Goal: Task Accomplishment & Management: Manage account settings

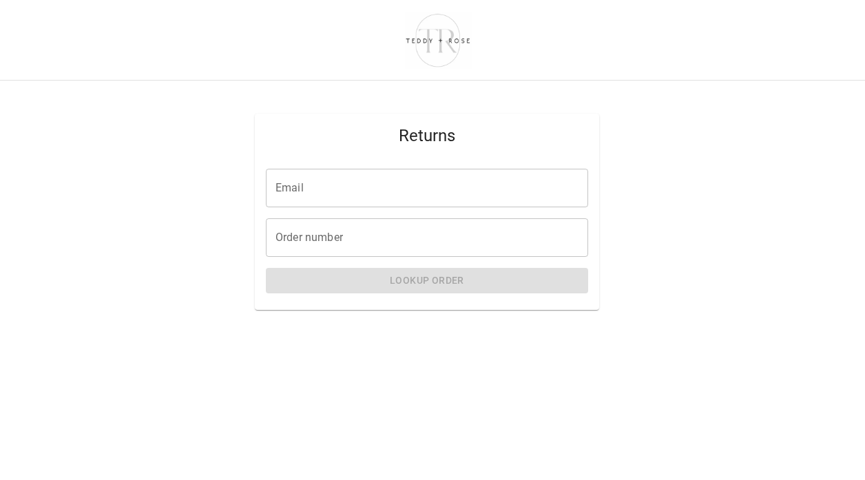
click at [331, 192] on input "Email" at bounding box center [427, 188] width 322 height 39
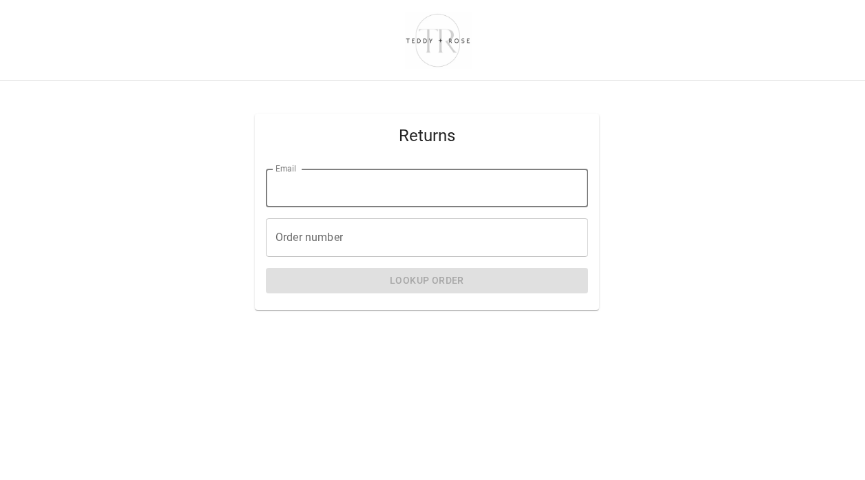
click at [311, 243] on input "Order number" at bounding box center [427, 237] width 322 height 39
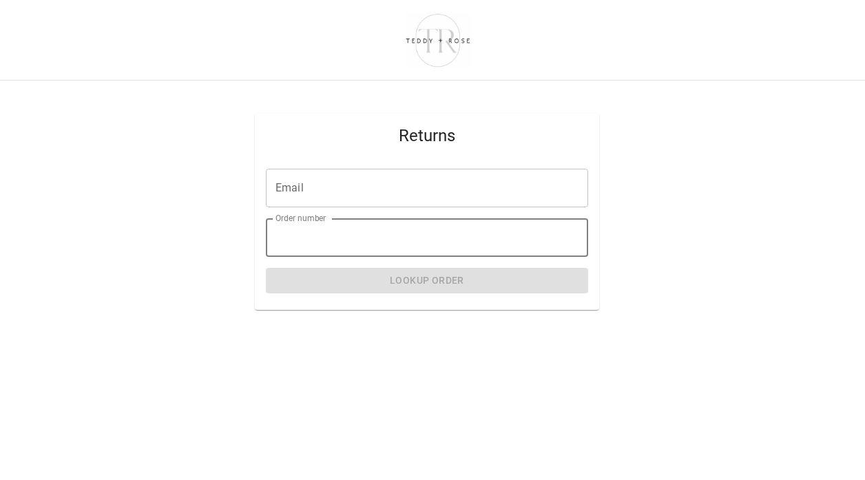
paste input "*****"
type input "*****"
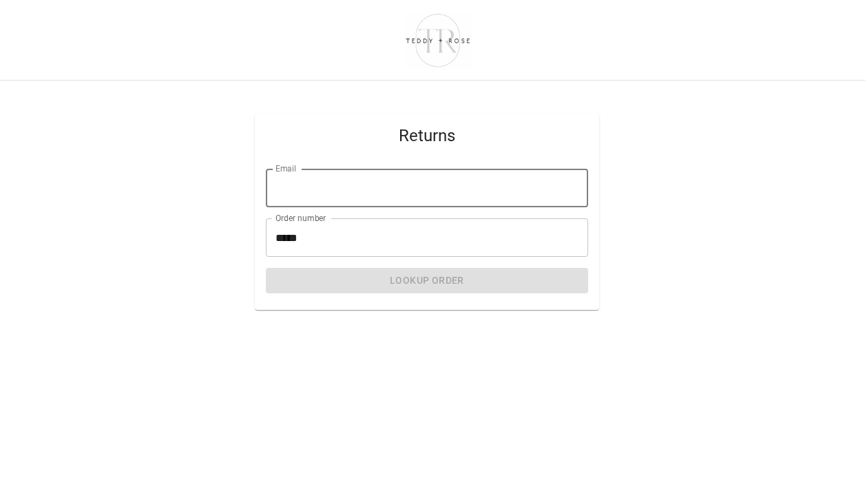
click at [311, 194] on input "Email" at bounding box center [427, 188] width 322 height 39
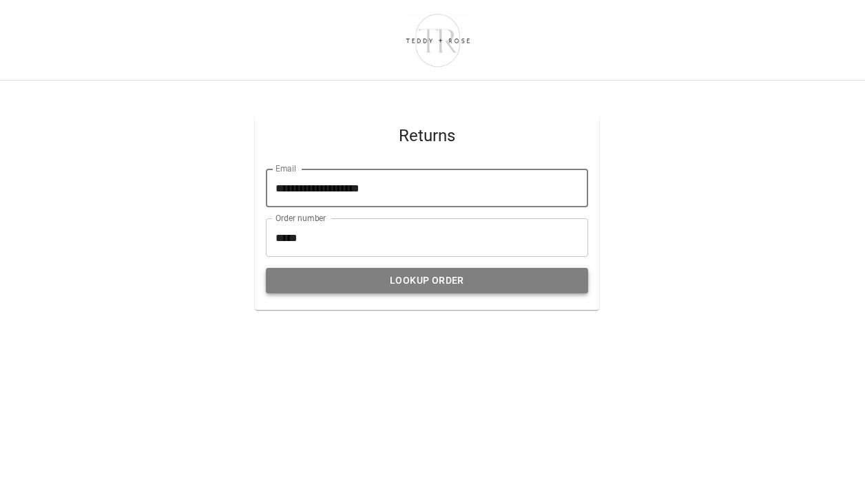
click at [373, 277] on button "Lookup Order" at bounding box center [427, 280] width 322 height 25
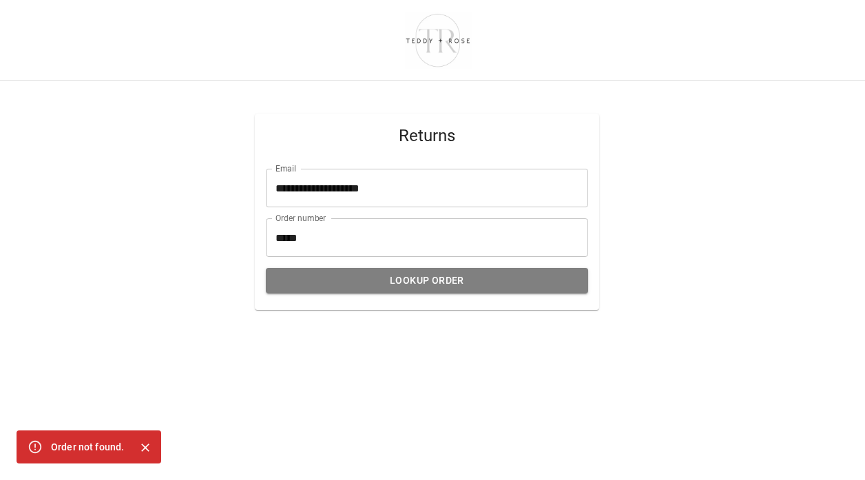
click at [430, 199] on input "**********" at bounding box center [427, 188] width 322 height 39
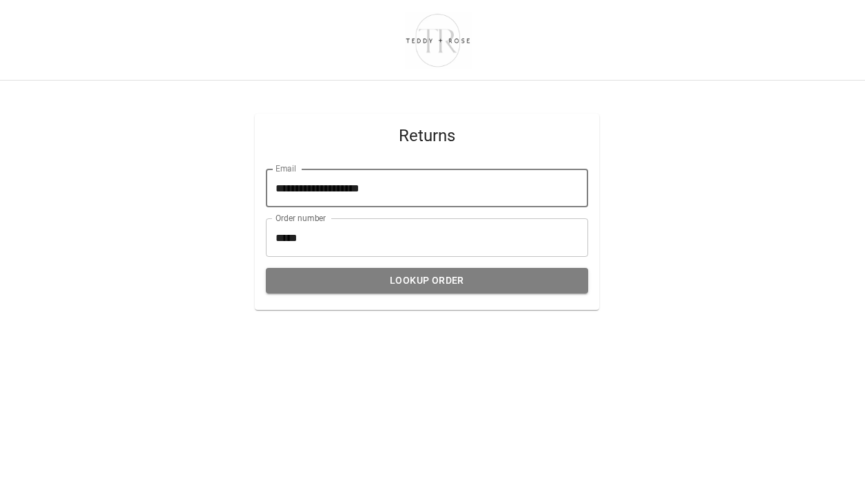
type input "**********"
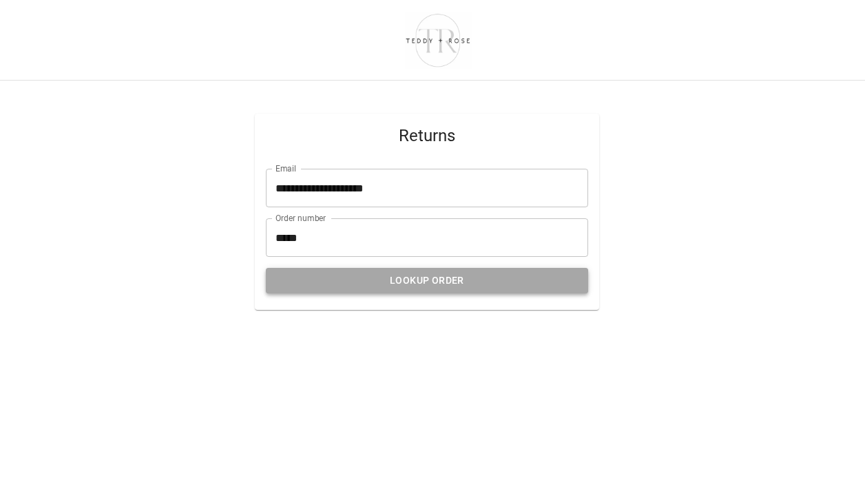
click at [411, 280] on button "Lookup Order" at bounding box center [427, 280] width 322 height 25
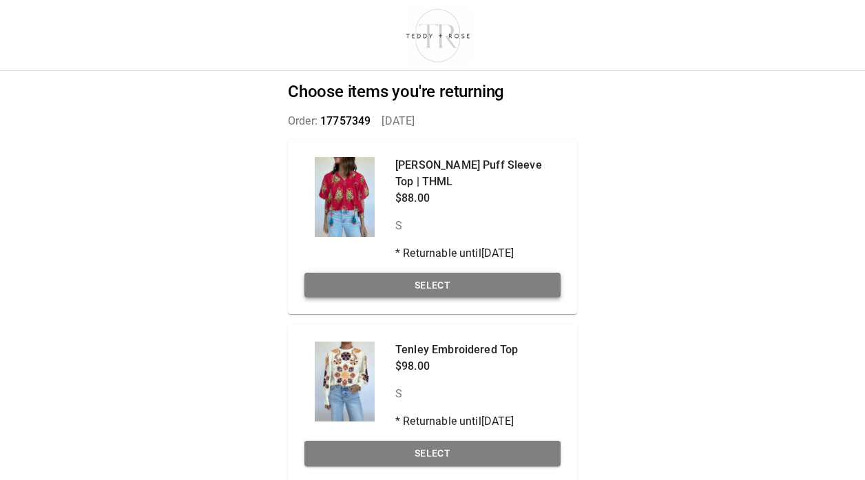
click at [448, 282] on button "Select" at bounding box center [432, 285] width 256 height 25
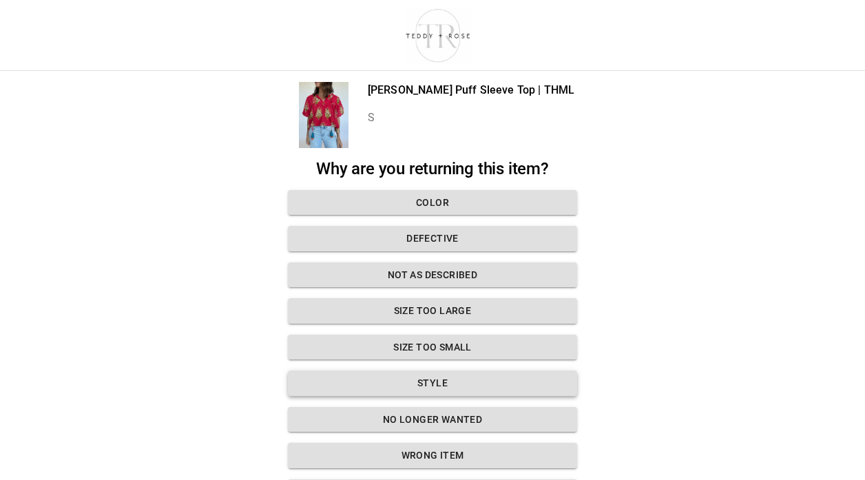
click at [436, 389] on button "Style" at bounding box center [432, 383] width 289 height 25
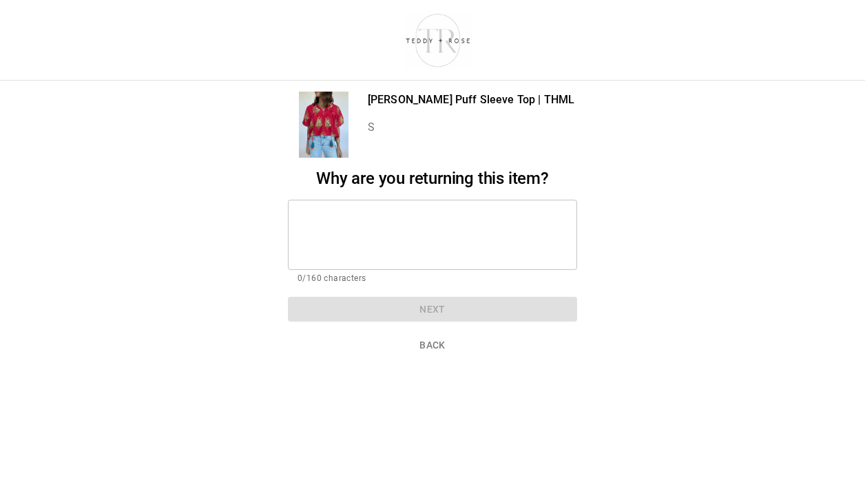
click at [382, 220] on textarea at bounding box center [433, 235] width 270 height 48
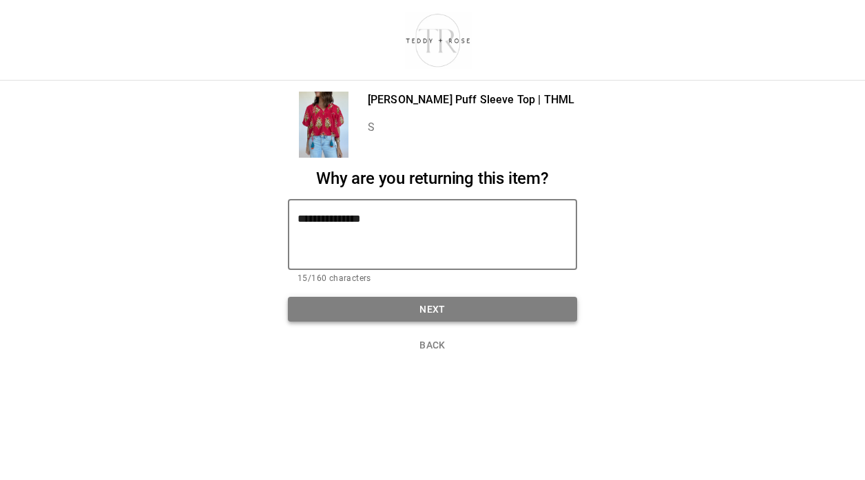
type textarea "**********"
click at [437, 307] on button "Next" at bounding box center [432, 309] width 289 height 25
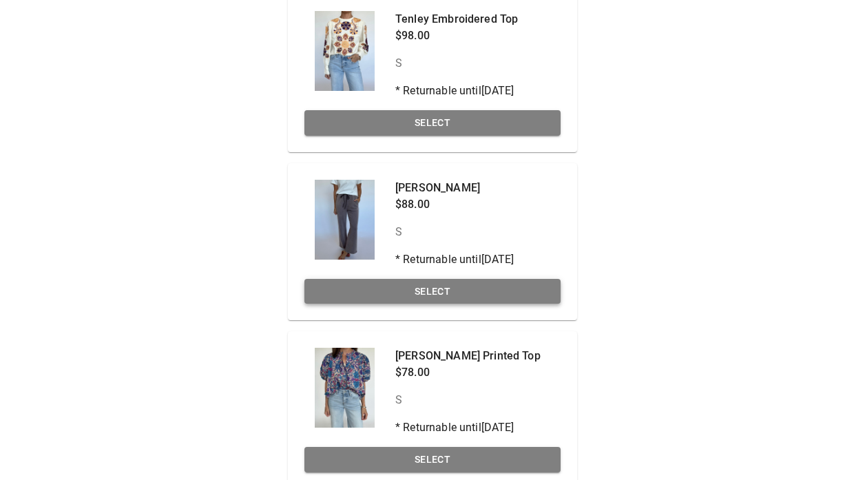
click at [437, 295] on button "Select" at bounding box center [432, 291] width 256 height 25
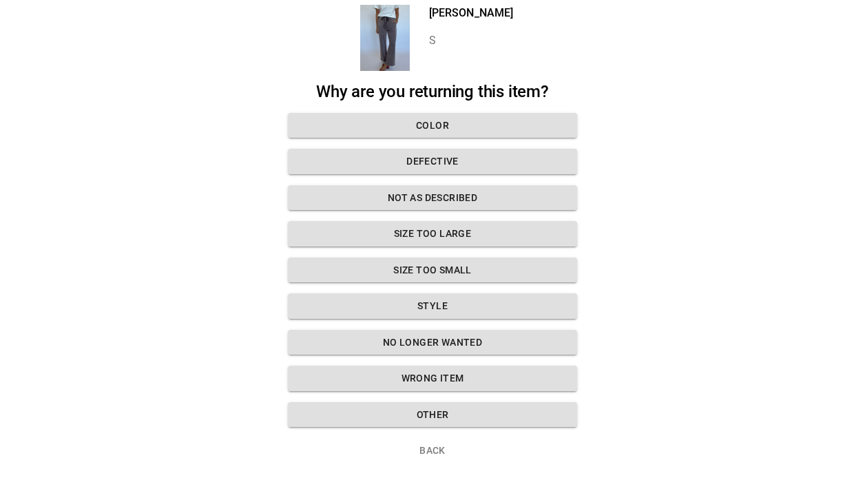
scroll to position [77, 0]
click at [424, 304] on button "Style" at bounding box center [432, 305] width 289 height 25
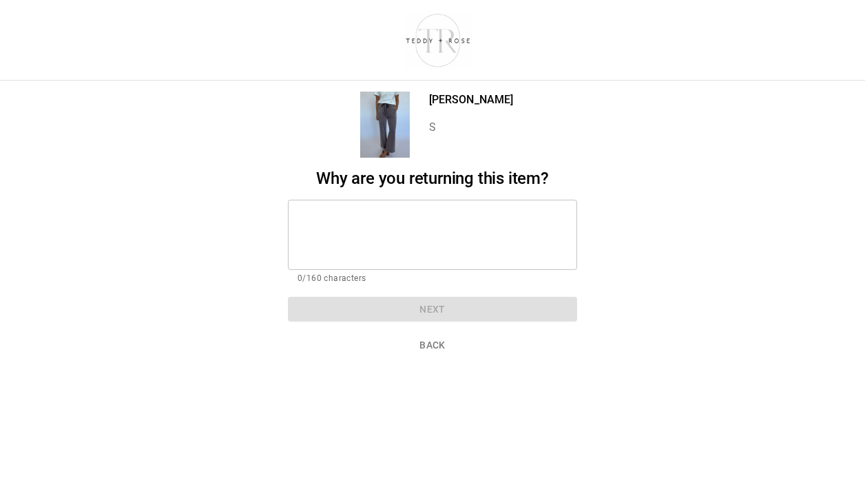
scroll to position [10, 0]
click at [346, 180] on div "Why are you returning this item? * ​ 0/160 characters Next" at bounding box center [432, 245] width 289 height 153
click at [337, 217] on textarea at bounding box center [433, 235] width 270 height 48
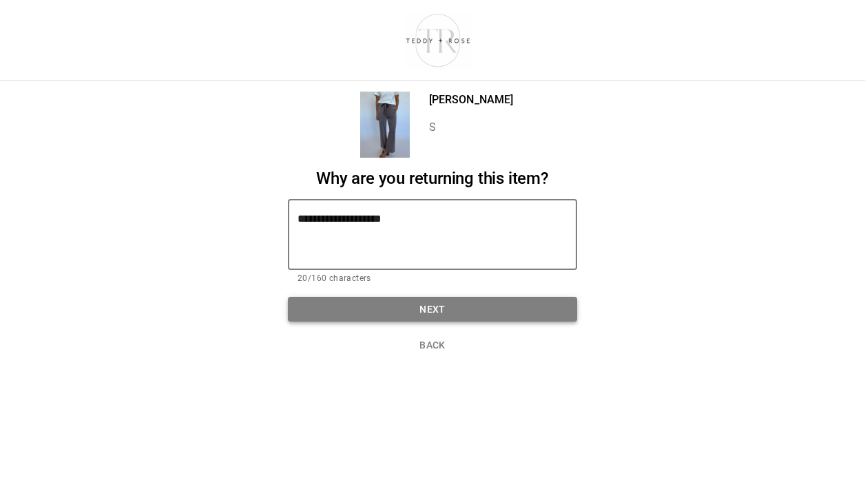
type textarea "**********"
click at [399, 297] on button "Next" at bounding box center [432, 309] width 289 height 25
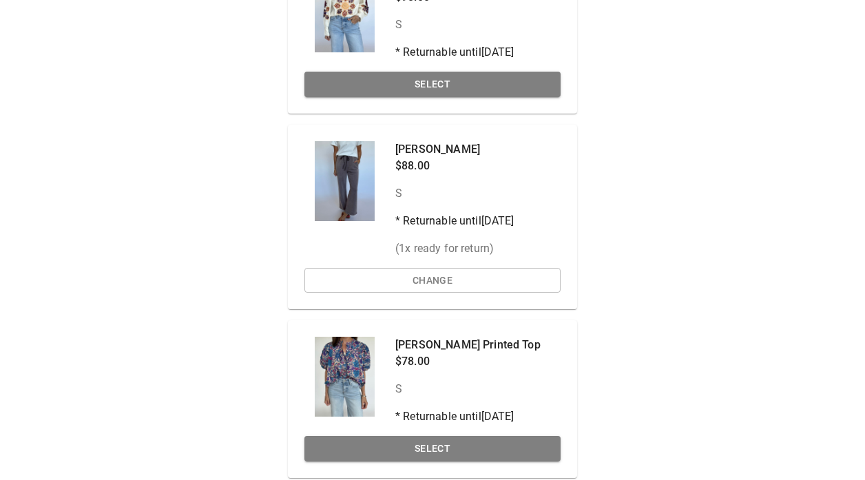
scroll to position [447, 0]
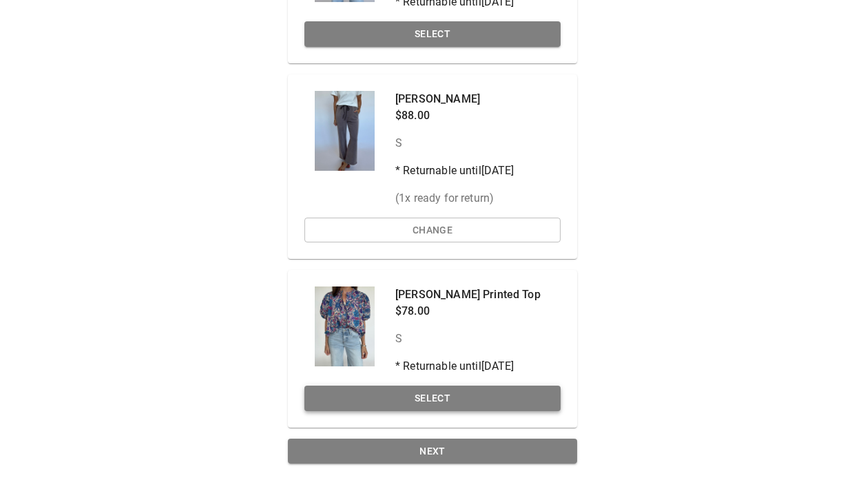
click at [408, 401] on button "Select" at bounding box center [432, 398] width 256 height 25
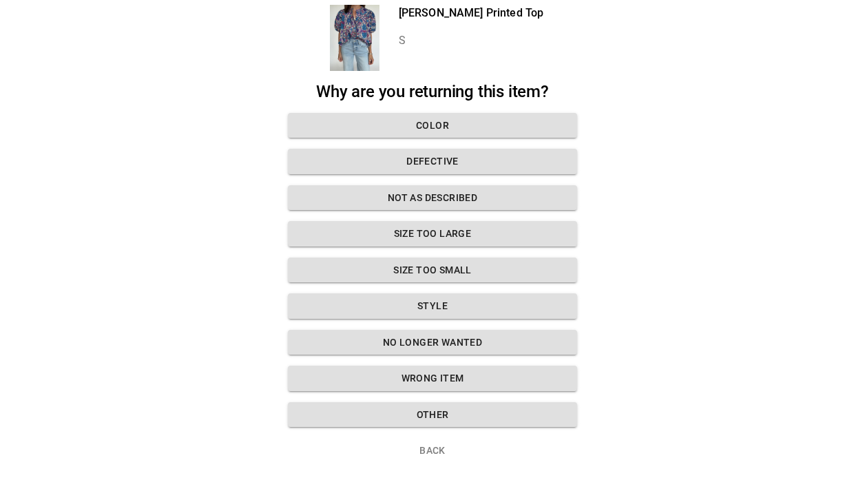
scroll to position [77, 0]
click at [402, 312] on button "Style" at bounding box center [432, 305] width 289 height 25
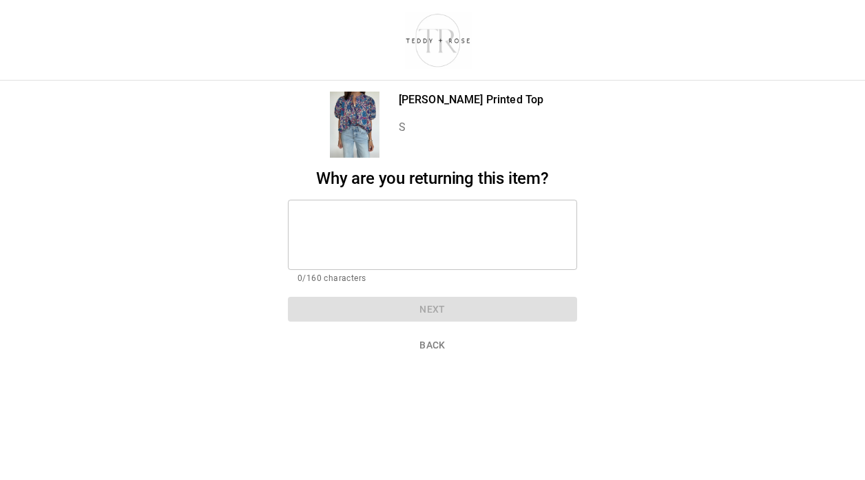
scroll to position [10, 0]
click at [338, 211] on textarea at bounding box center [433, 235] width 270 height 48
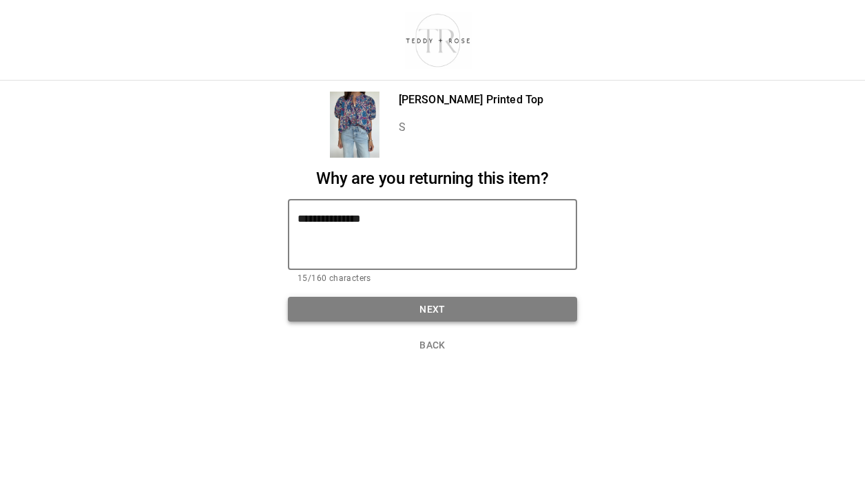
type textarea "**********"
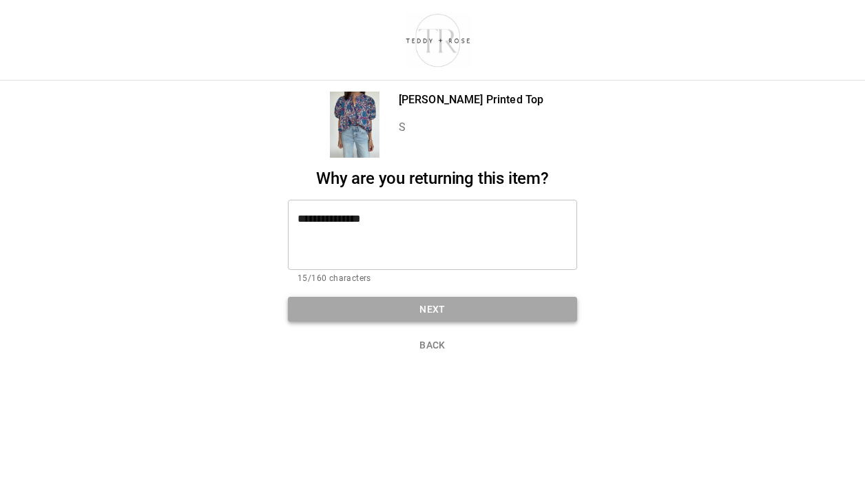
click at [416, 297] on button "Next" at bounding box center [432, 309] width 289 height 25
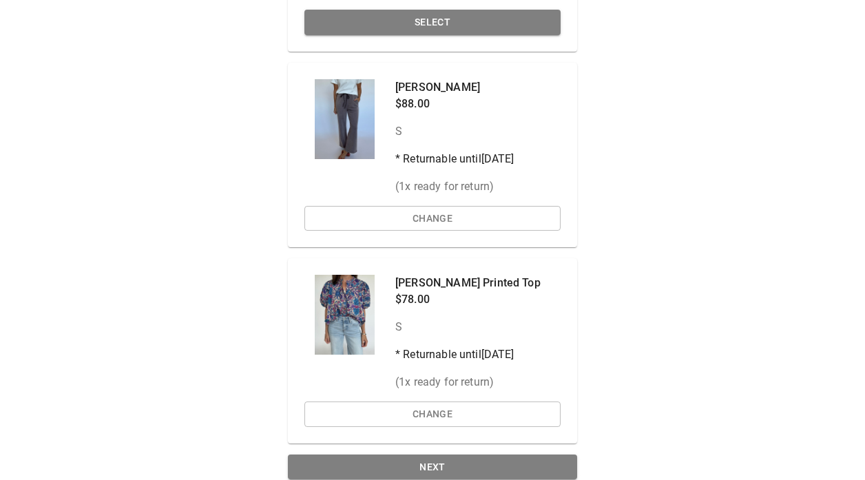
scroll to position [475, 0]
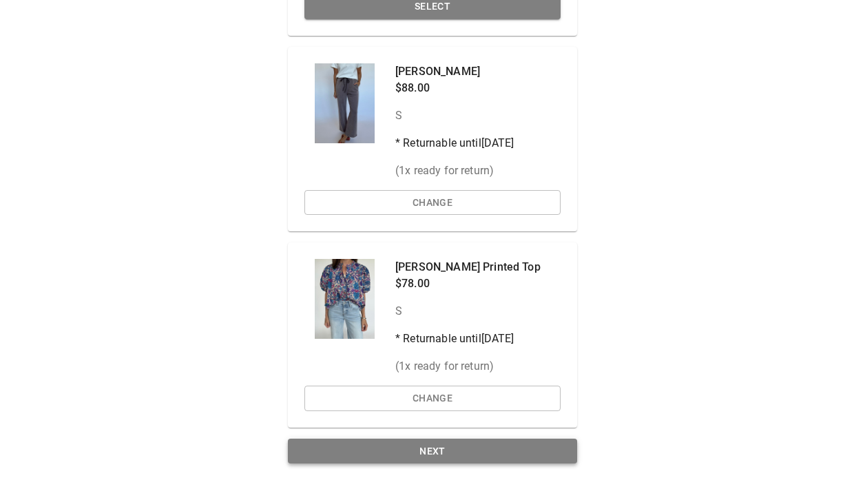
click at [420, 450] on button "Next" at bounding box center [432, 451] width 289 height 25
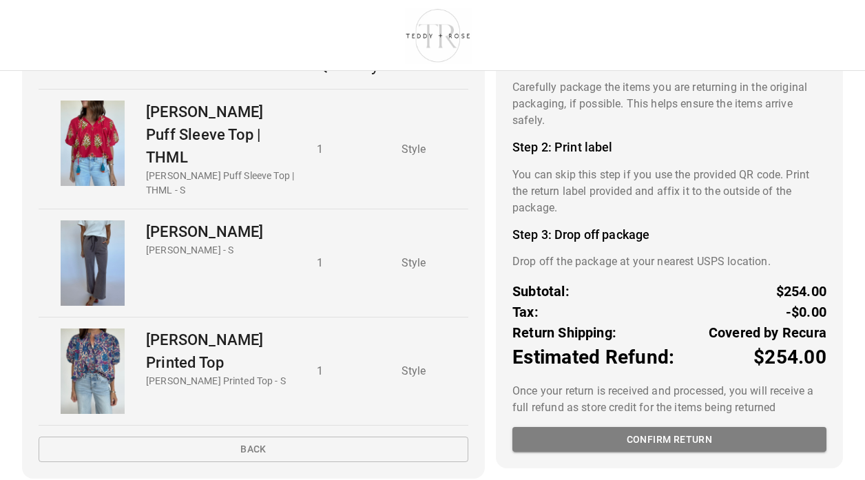
scroll to position [114, 0]
click at [657, 428] on button "Confirm return" at bounding box center [670, 440] width 314 height 25
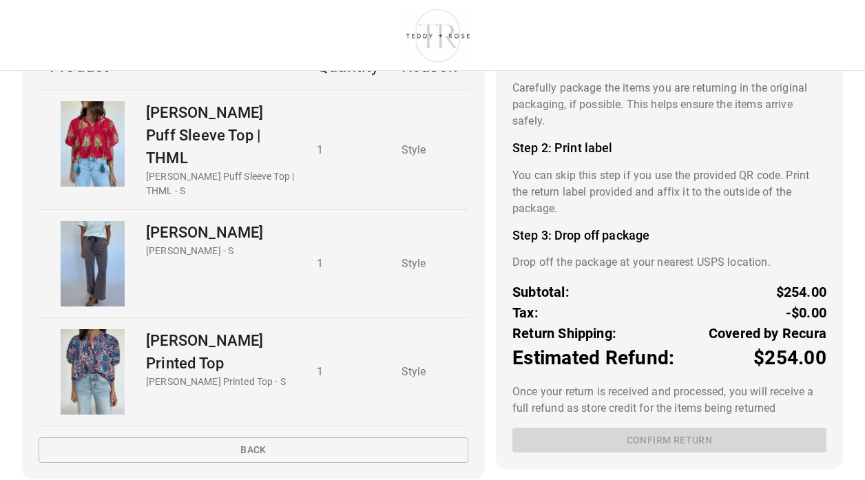
scroll to position [114, 0]
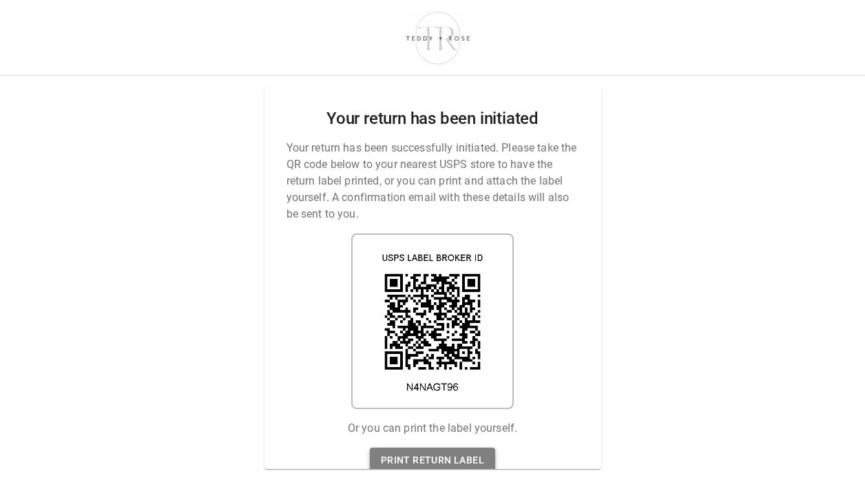
click at [444, 454] on link "Print return label" at bounding box center [432, 460] width 125 height 25
